Goal: Task Accomplishment & Management: Manage account settings

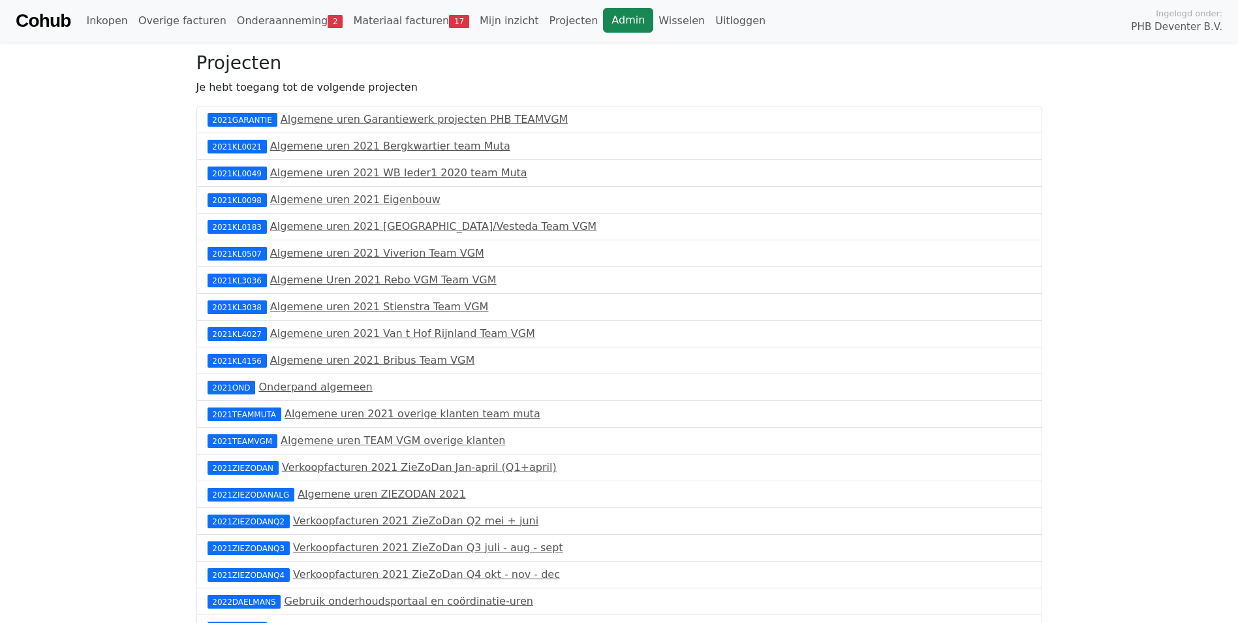
click at [603, 20] on link "Admin" at bounding box center [628, 20] width 50 height 25
click at [382, 21] on link "Materiaal facturen 18" at bounding box center [411, 21] width 127 height 26
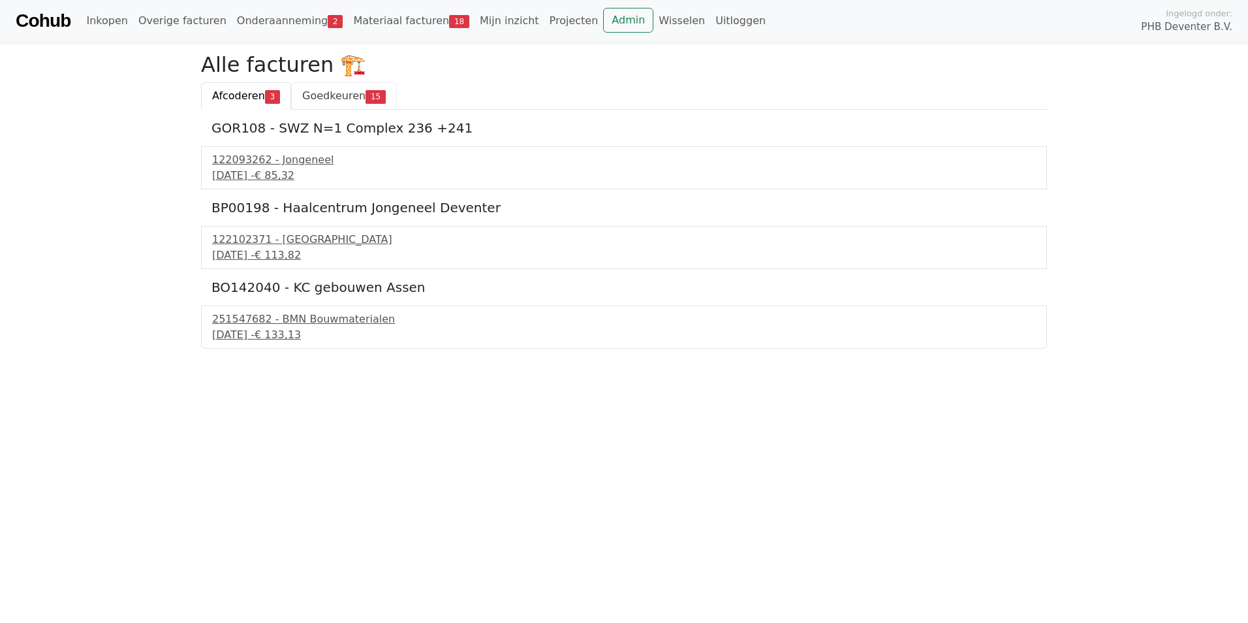
click at [332, 99] on span "Goedkeuren" at bounding box center [333, 95] width 63 height 12
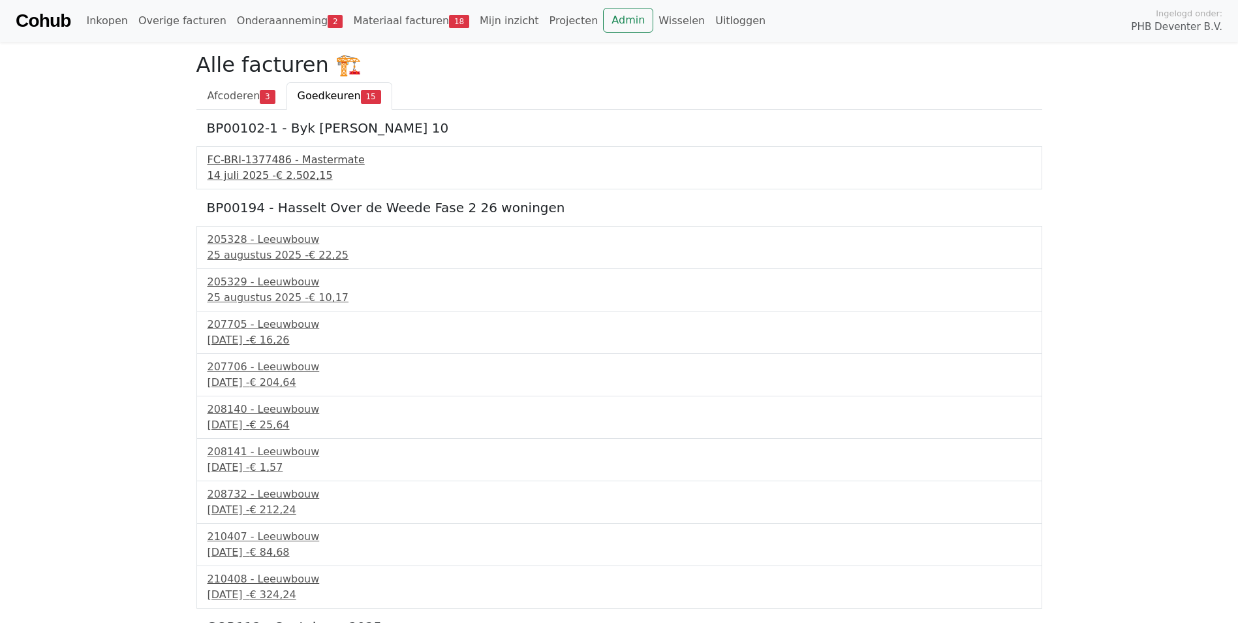
click at [282, 175] on span "€ 2.502,15" at bounding box center [304, 175] width 57 height 12
click at [287, 17] on link "Onderaanneming 2" at bounding box center [290, 21] width 117 height 26
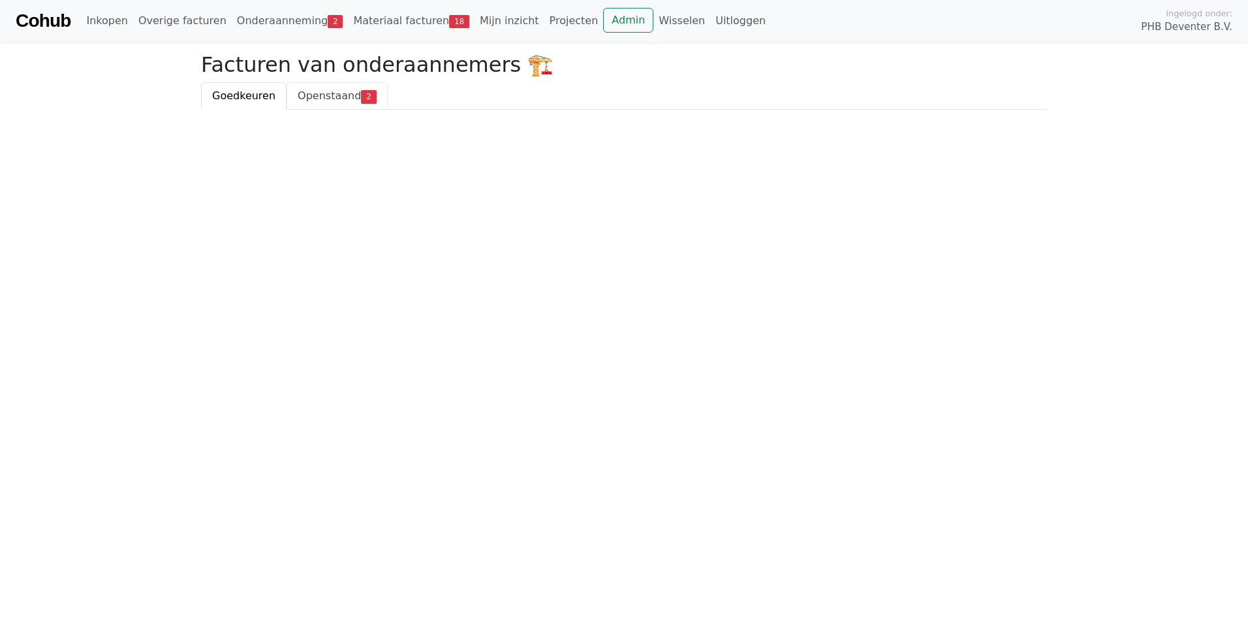
click at [305, 96] on span "Openstaand" at bounding box center [329, 95] width 63 height 12
